Goal: Find contact information: Find contact information

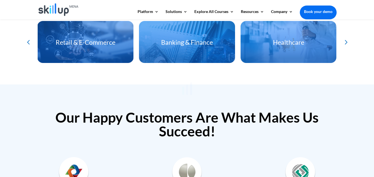
scroll to position [1570, 0]
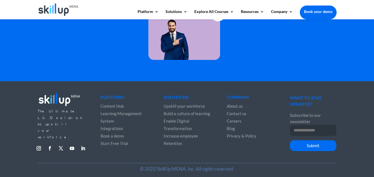
click at [233, 112] on span "Contact us" at bounding box center [237, 113] width 20 height 5
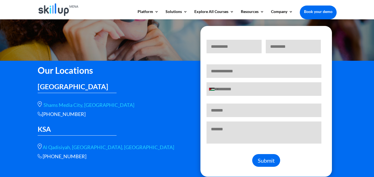
scroll to position [85, 0]
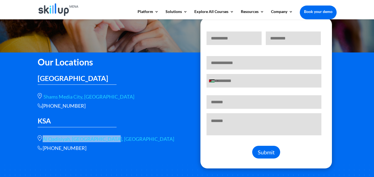
drag, startPoint x: 42, startPoint y: 132, endPoint x: 108, endPoint y: 137, distance: 66.0
click at [108, 137] on div "Our Locations [GEOGRAPHIC_DATA] [GEOGRAPHIC_DATA], [GEOGRAPHIC_DATA] [PHONE_NUM…" at bounding box center [108, 103] width 141 height 98
click at [78, 131] on div "Our Locations [GEOGRAPHIC_DATA] [GEOGRAPHIC_DATA], [GEOGRAPHIC_DATA] [PHONE_NUM…" at bounding box center [108, 103] width 141 height 98
drag, startPoint x: 42, startPoint y: 133, endPoint x: 75, endPoint y: 135, distance: 33.3
click at [75, 135] on div "Our Locations [GEOGRAPHIC_DATA] [GEOGRAPHIC_DATA], [GEOGRAPHIC_DATA] [PHONE_NUM…" at bounding box center [108, 103] width 141 height 98
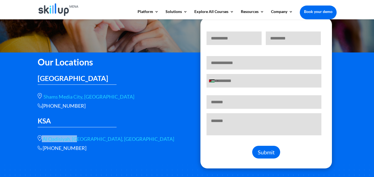
click at [70, 134] on div "Our Locations [GEOGRAPHIC_DATA] [GEOGRAPHIC_DATA], [GEOGRAPHIC_DATA] [PHONE_NUM…" at bounding box center [108, 103] width 141 height 98
drag, startPoint x: 42, startPoint y: 134, endPoint x: 108, endPoint y: 134, distance: 66.4
click at [108, 134] on div "Our Locations UAE Shams Media City, Sharjah +966 115112089 KSA Al Qadisiyah, st…" at bounding box center [108, 103] width 141 height 98
copy span "Al Qadisiyah, st, Riyadh 13326"
click at [107, 132] on div "Our Locations UAE Shams Media City, Sharjah +966 115112089 KSA Al Qadisiyah, st…" at bounding box center [108, 103] width 141 height 98
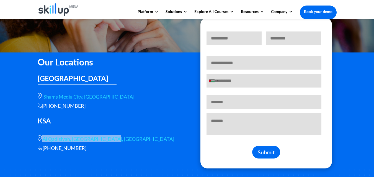
click at [103, 138] on link "Al Qadisiyah, [GEOGRAPHIC_DATA], [GEOGRAPHIC_DATA]" at bounding box center [108, 139] width 131 height 6
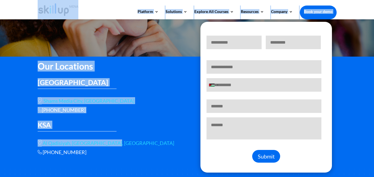
drag, startPoint x: 95, startPoint y: 138, endPoint x: 110, endPoint y: 140, distance: 14.5
click at [110, 140] on body "Platform Content Hub Learning Management System Integrations Corporate Learning…" at bounding box center [187, 118] width 374 height 407
click at [95, 136] on div "Our Locations [GEOGRAPHIC_DATA] [GEOGRAPHIC_DATA], [GEOGRAPHIC_DATA] [PHONE_NUM…" at bounding box center [108, 107] width 141 height 98
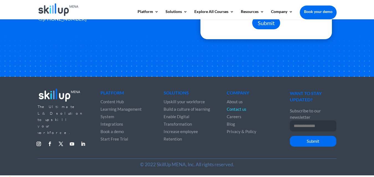
scroll to position [219, 0]
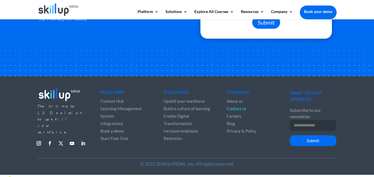
click at [84, 139] on link "Follow" at bounding box center [83, 143] width 9 height 9
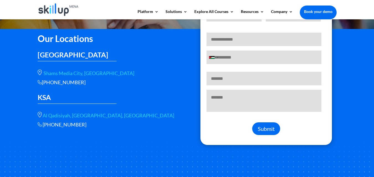
scroll to position [110, 0]
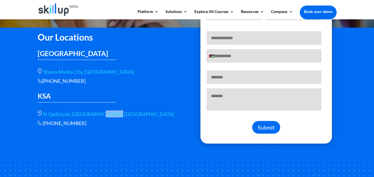
drag, startPoint x: 94, startPoint y: 108, endPoint x: 111, endPoint y: 111, distance: 17.6
click at [111, 111] on div "Our Locations [GEOGRAPHIC_DATA] [GEOGRAPHIC_DATA], [GEOGRAPHIC_DATA] [PHONE_NUM…" at bounding box center [108, 78] width 141 height 98
copy link "13326,"
